Goal: Task Accomplishment & Management: Complete application form

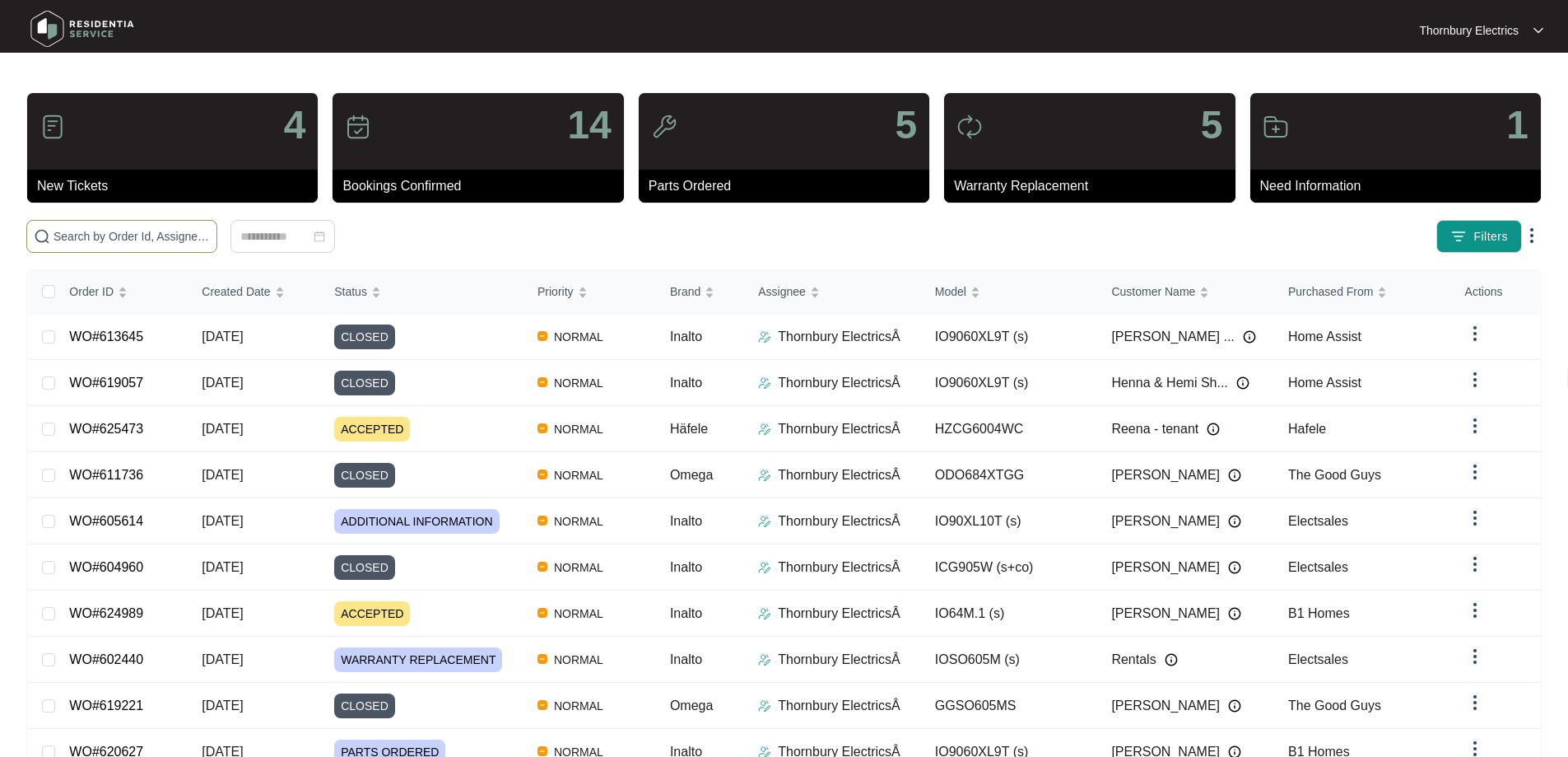
click at [152, 236] on input "text" at bounding box center [132, 236] width 156 height 18
type input "607894"
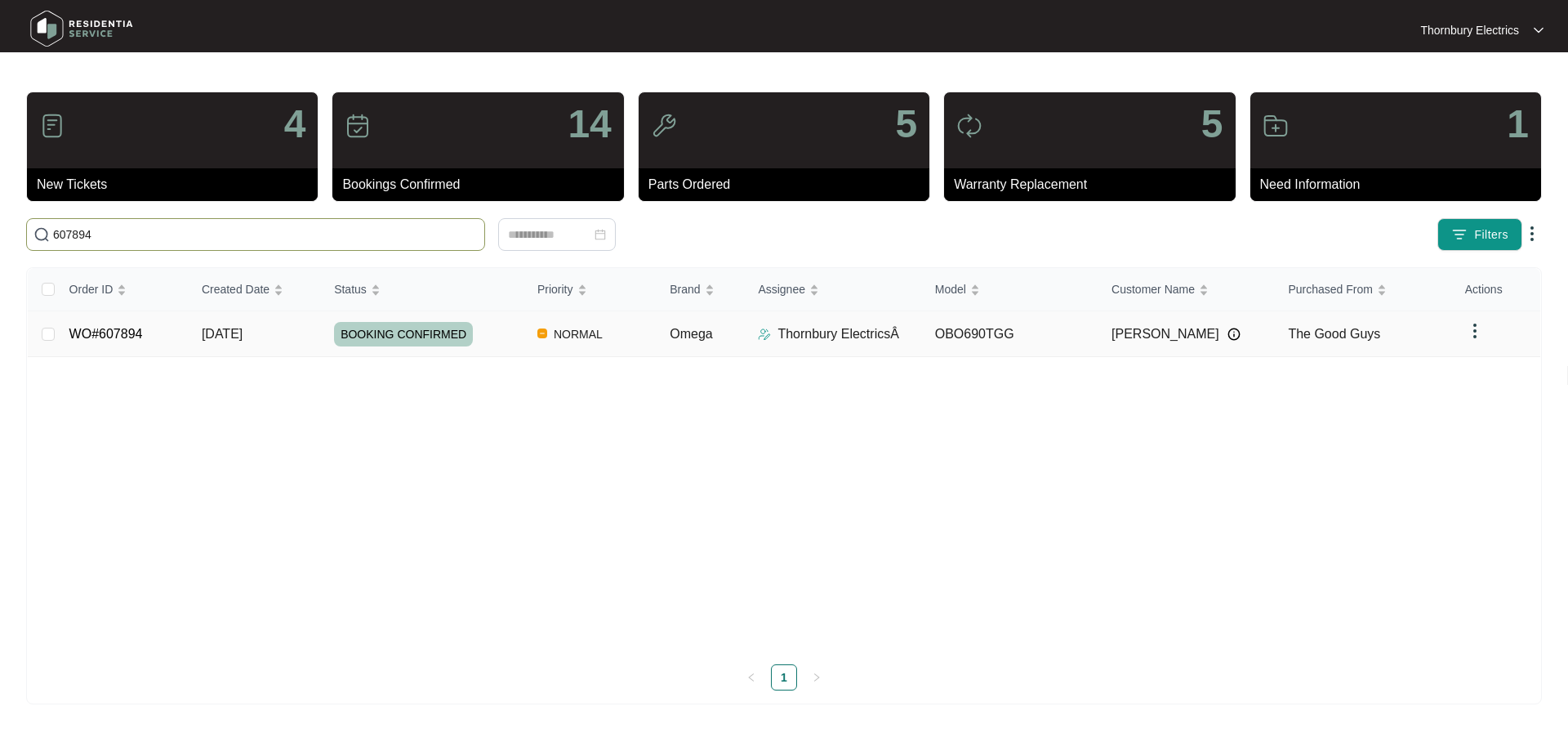
click at [274, 339] on td "[DATE]" at bounding box center [254, 333] width 132 height 46
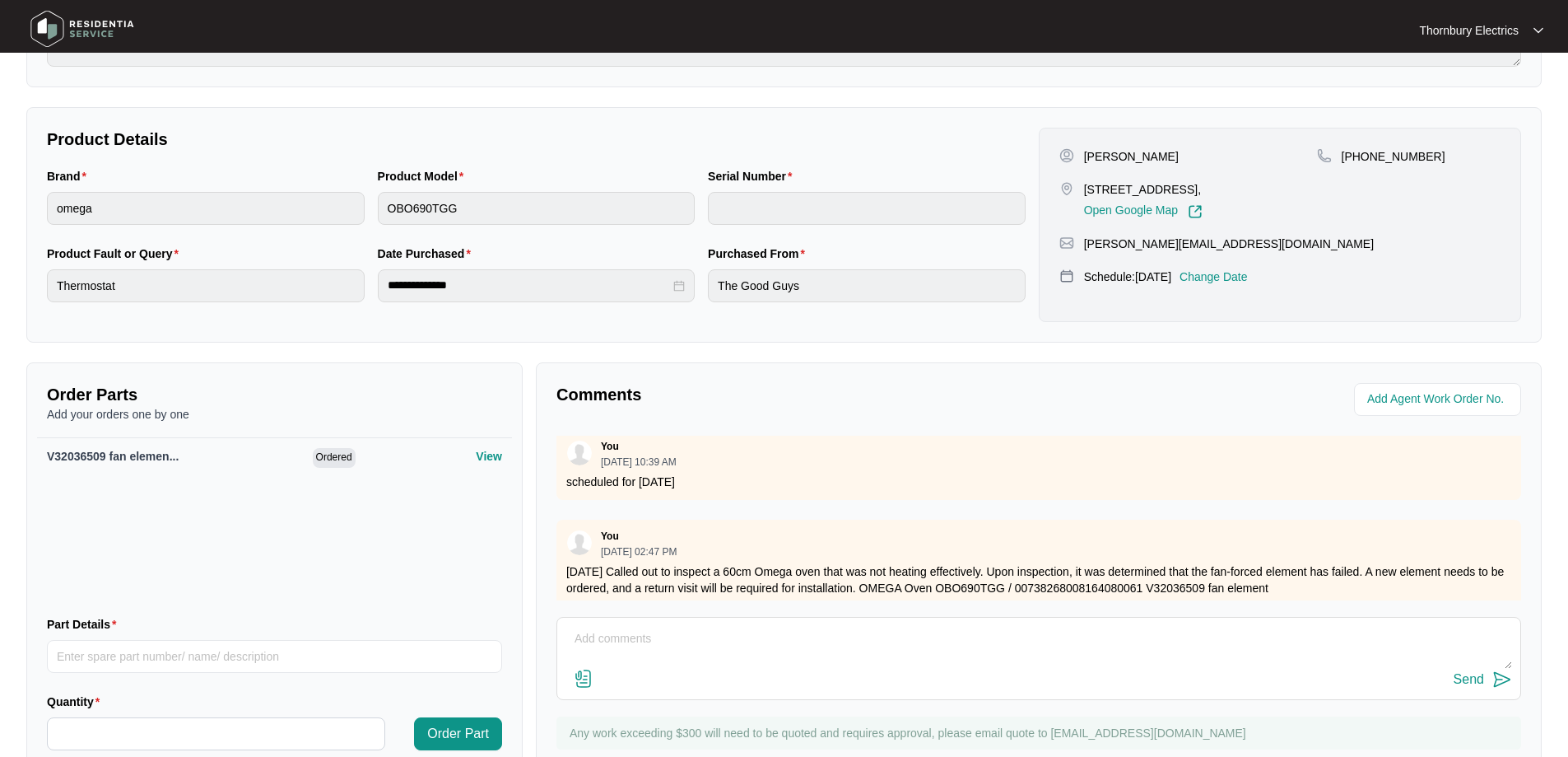
scroll to position [329, 0]
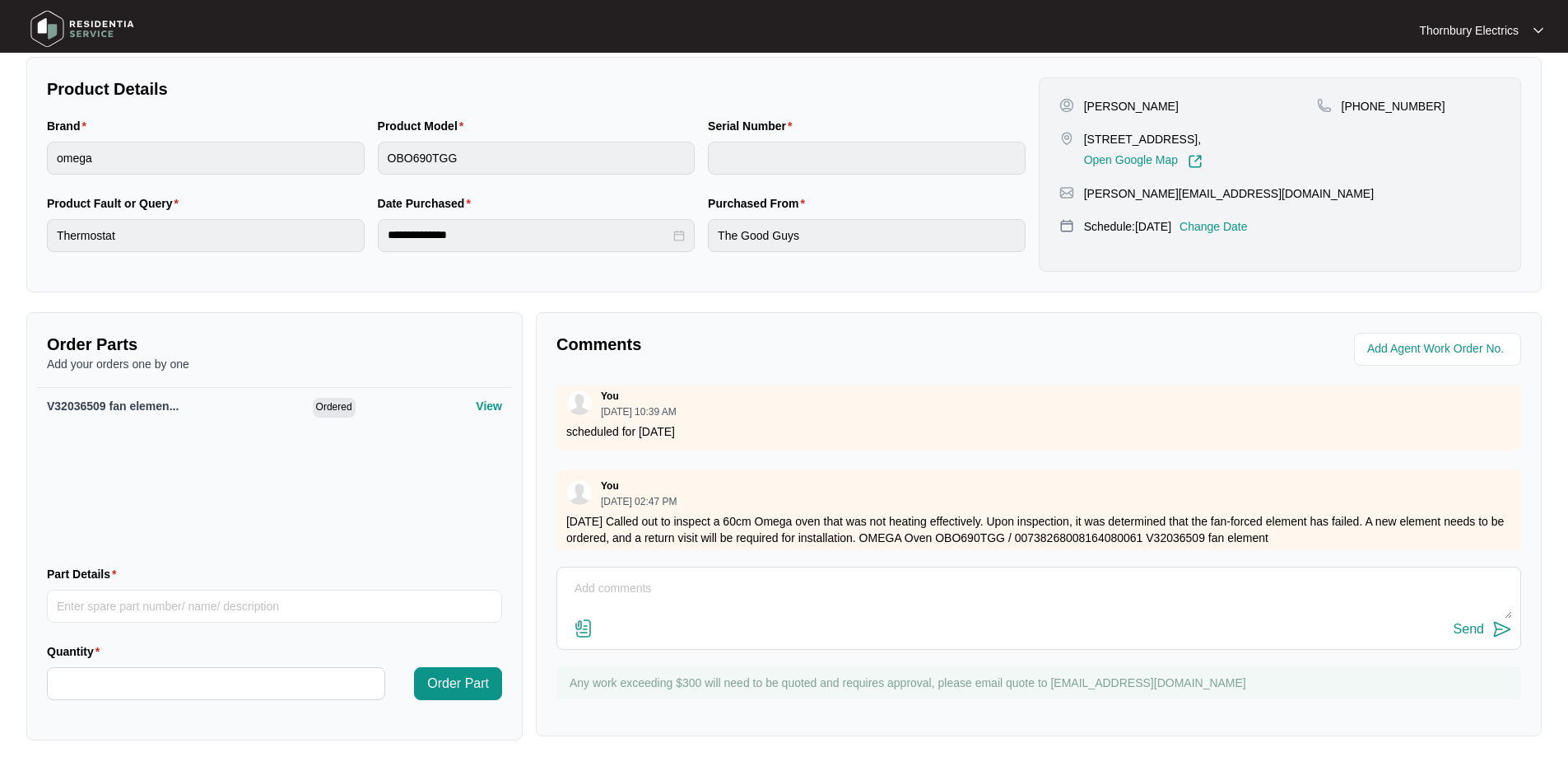
click at [607, 585] on textarea at bounding box center [1039, 596] width 946 height 43
paste textarea "Returned to Omega 60cm oven to replace element. Replaced failed element. Tested…"
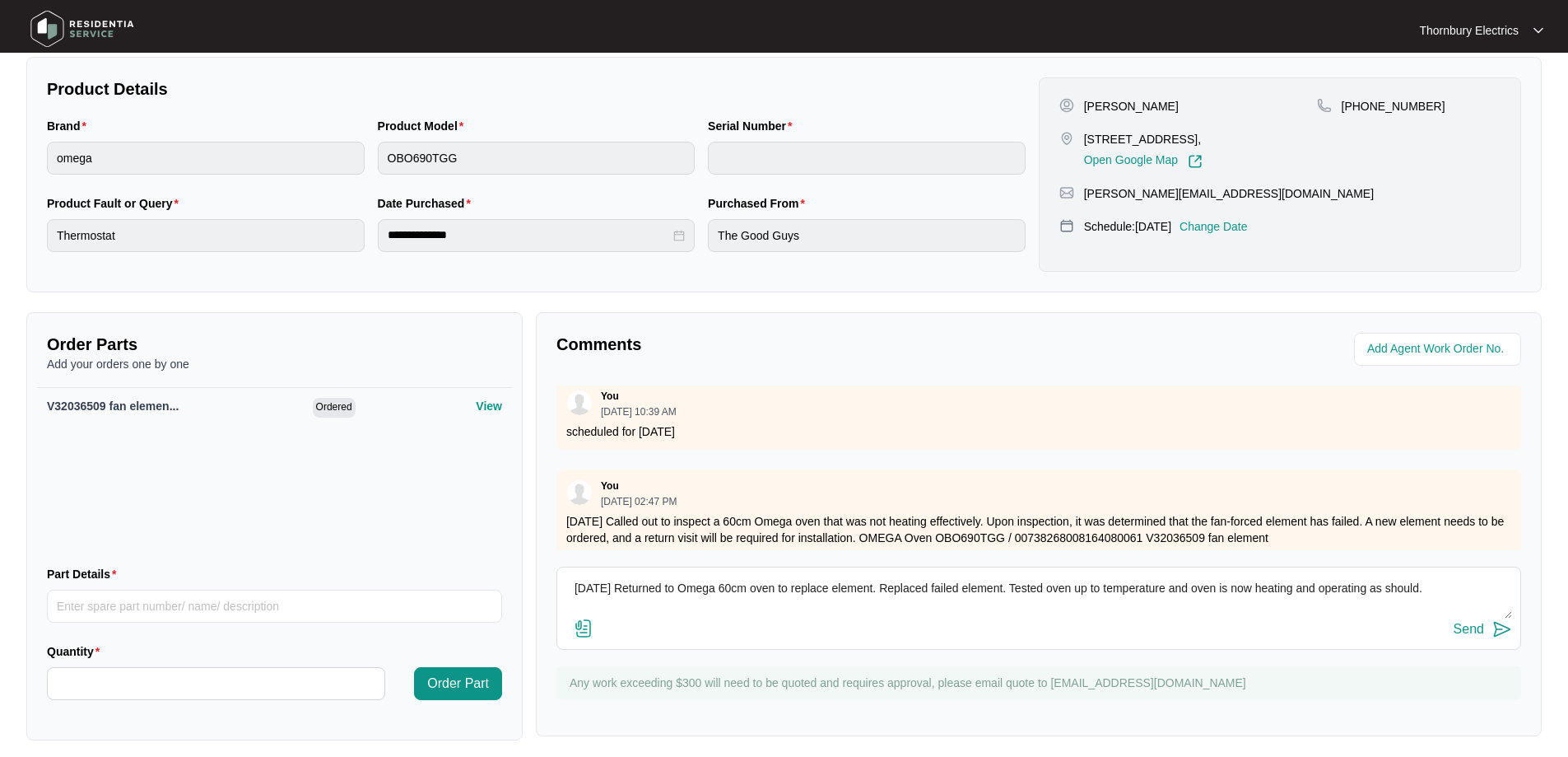
type textarea "[DATE] Returned to Omega 60cm oven to replace element. Replaced failed element.…"
click at [1501, 630] on img at bounding box center [1502, 628] width 20 height 20
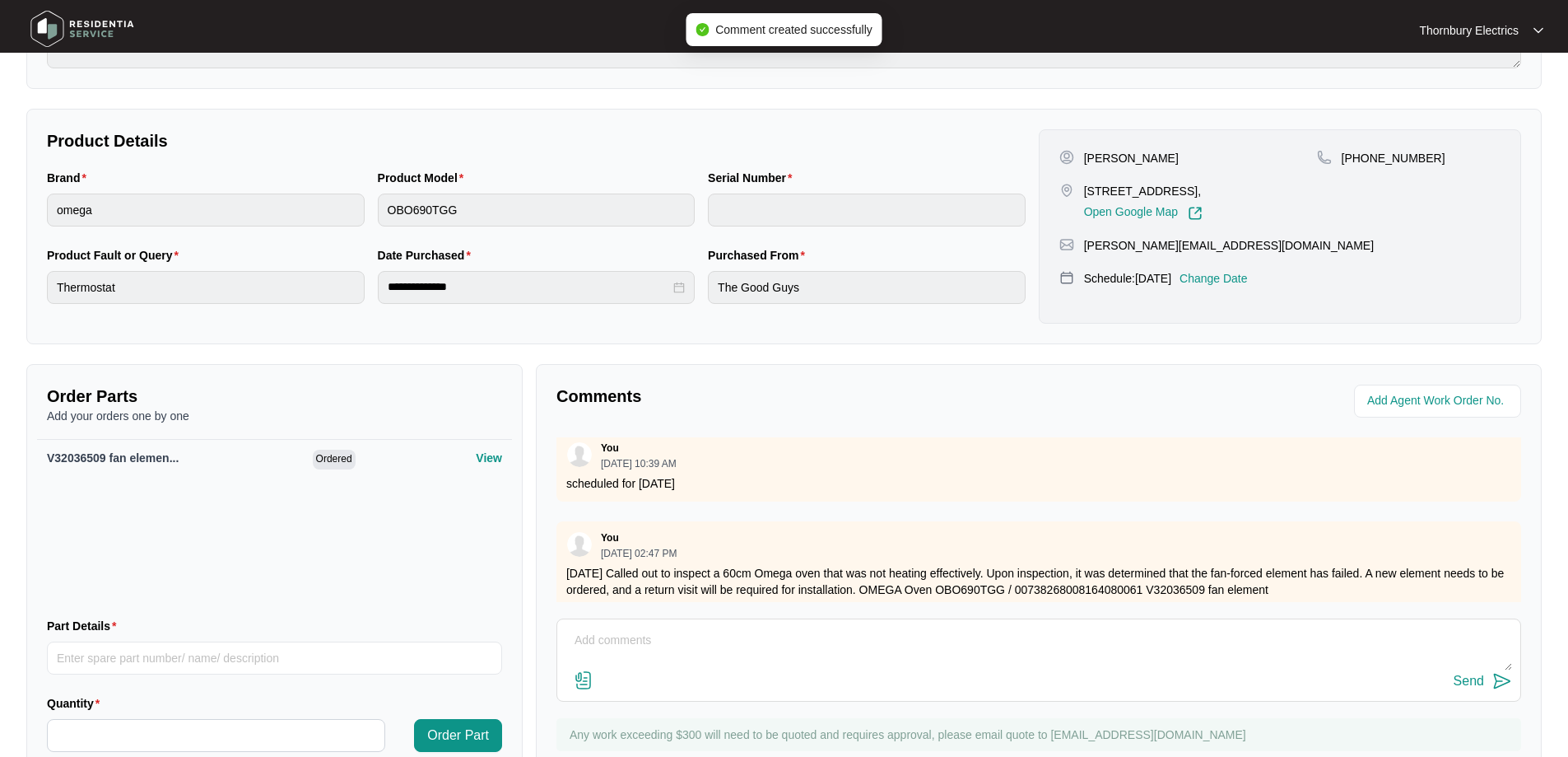
scroll to position [82, 0]
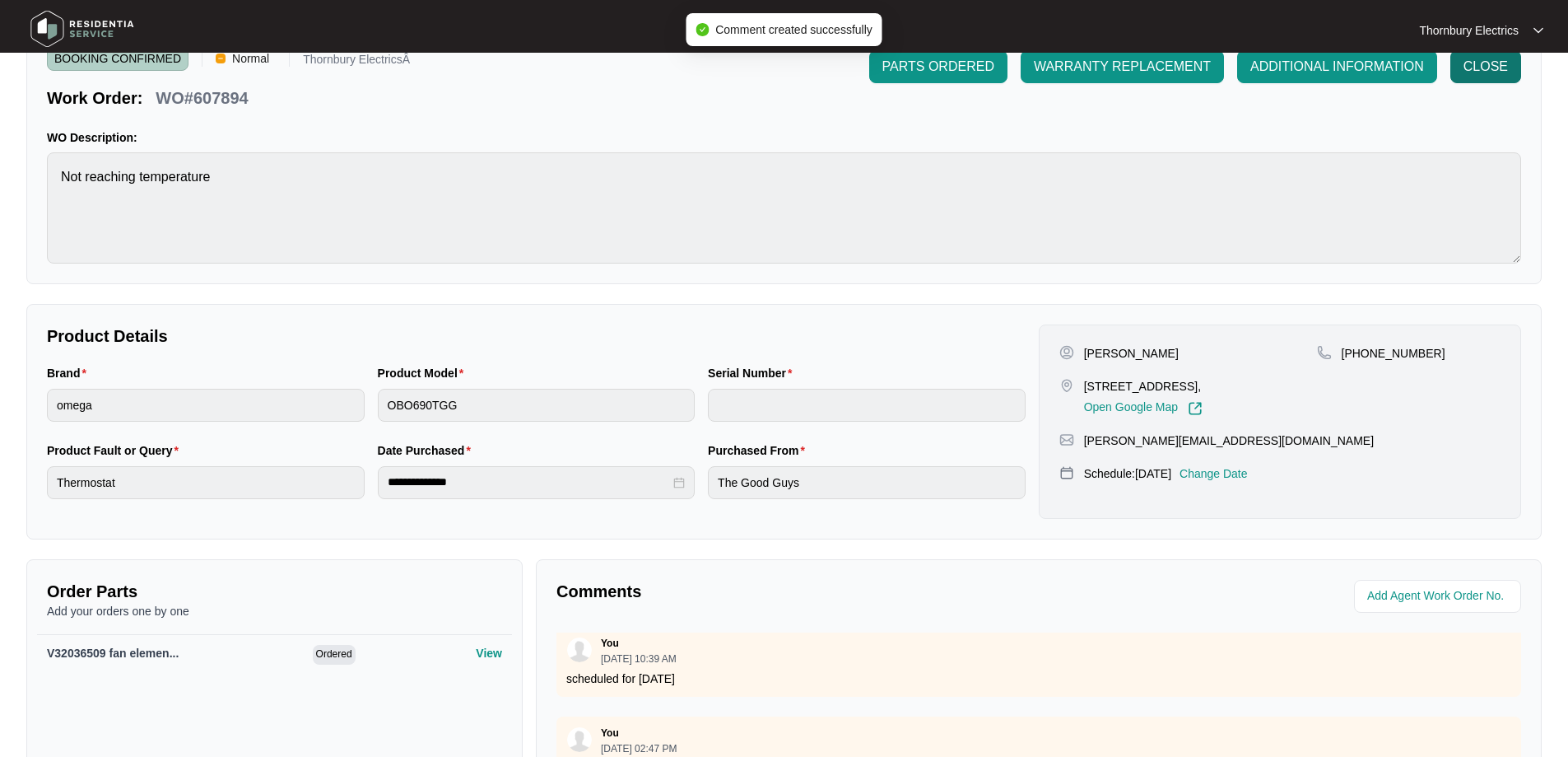
click at [1478, 65] on span "CLOSE" at bounding box center [1486, 66] width 44 height 20
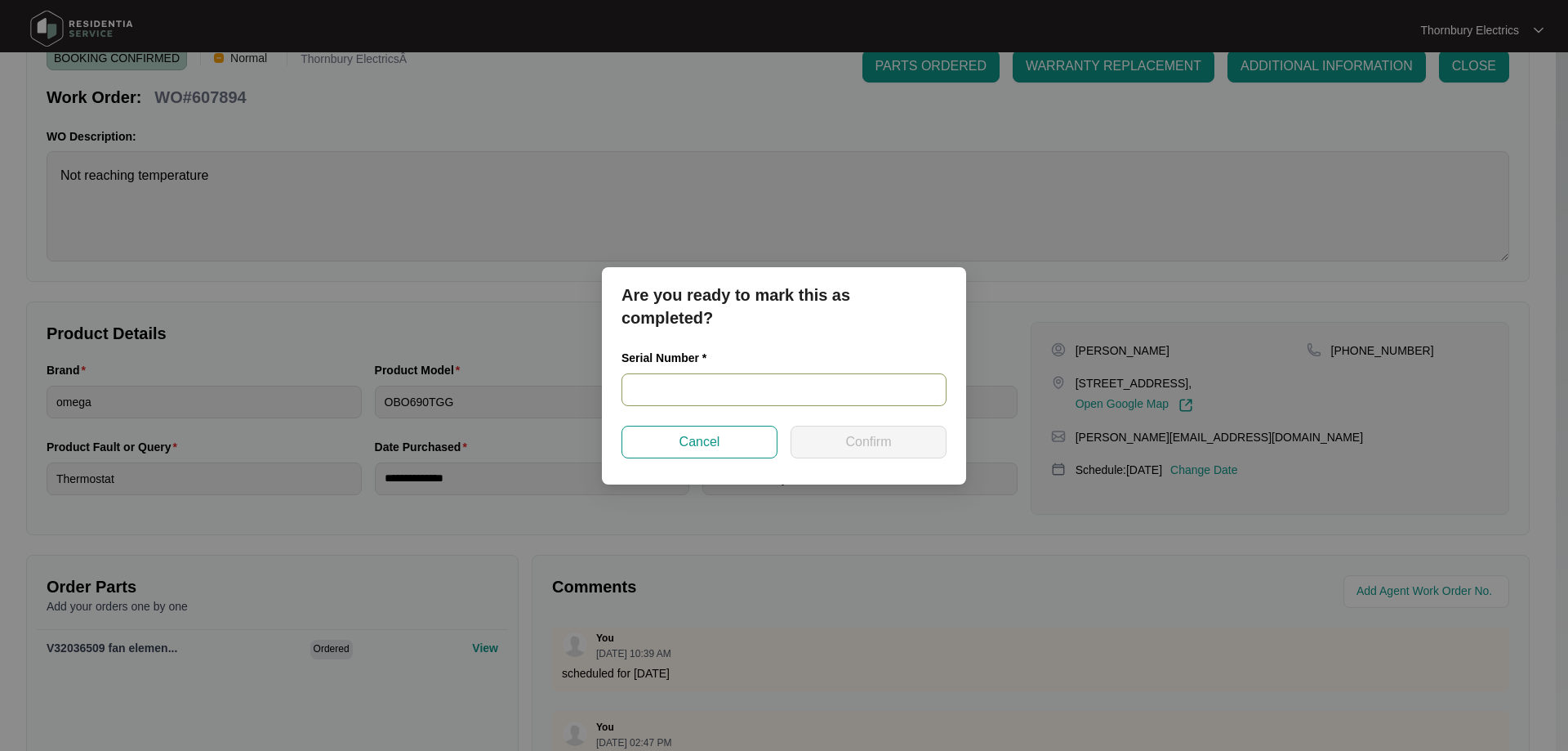
click at [707, 381] on input "text" at bounding box center [784, 390] width 325 height 33
paste input "00738268008164080061"
type input "00738268008164080061"
click at [884, 436] on span "Confirm" at bounding box center [868, 441] width 46 height 20
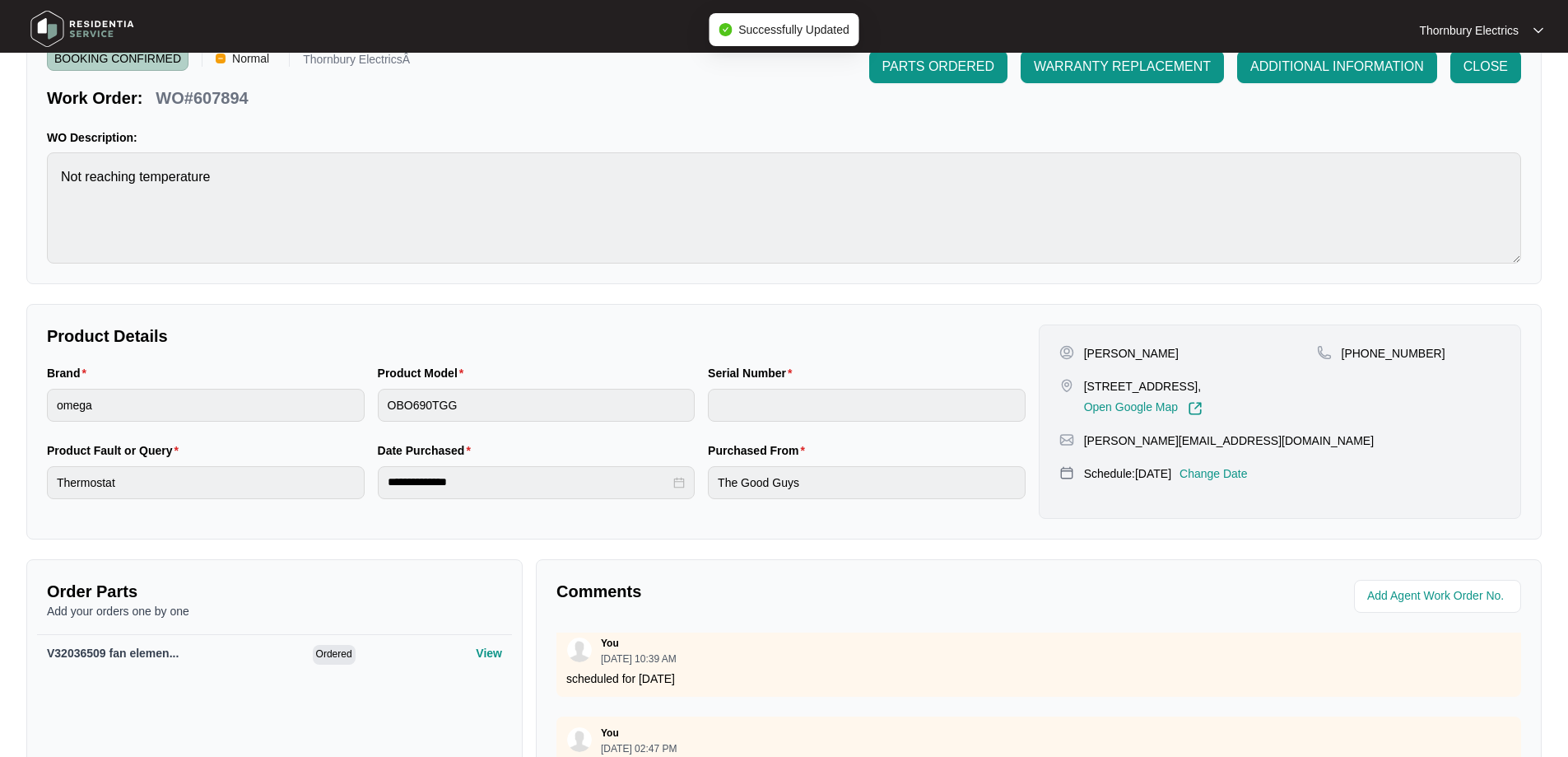
type input "00738268008164080061"
